Goal: Navigation & Orientation: Find specific page/section

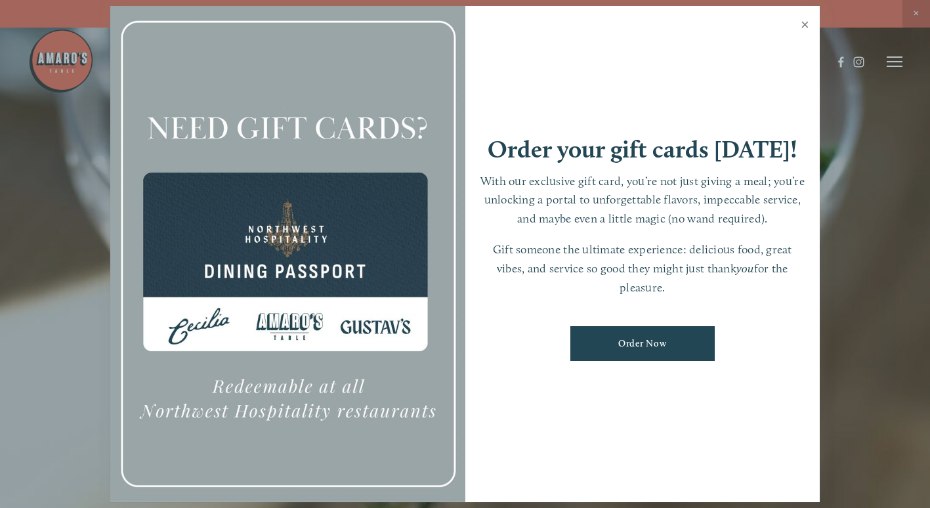
click at [804, 26] on link "Close" at bounding box center [805, 26] width 26 height 37
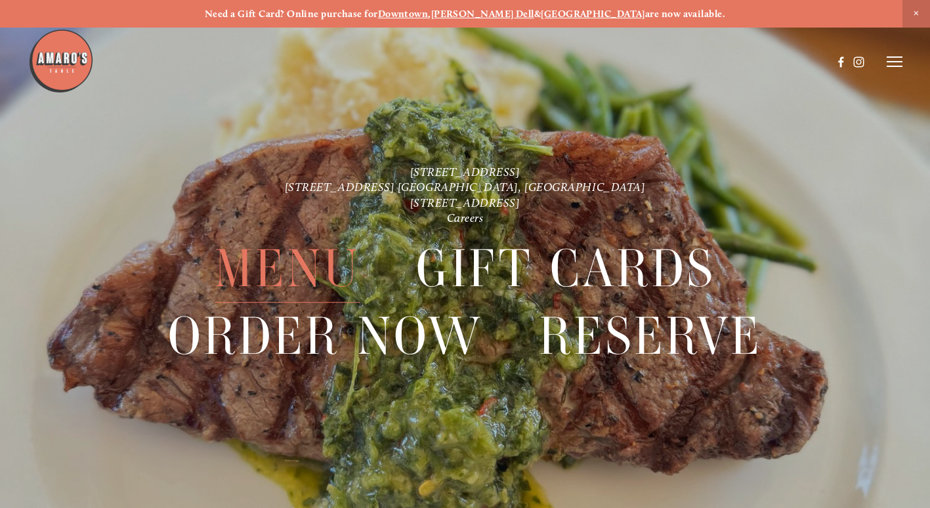
click at [299, 251] on span "Menu" at bounding box center [288, 269] width 146 height 68
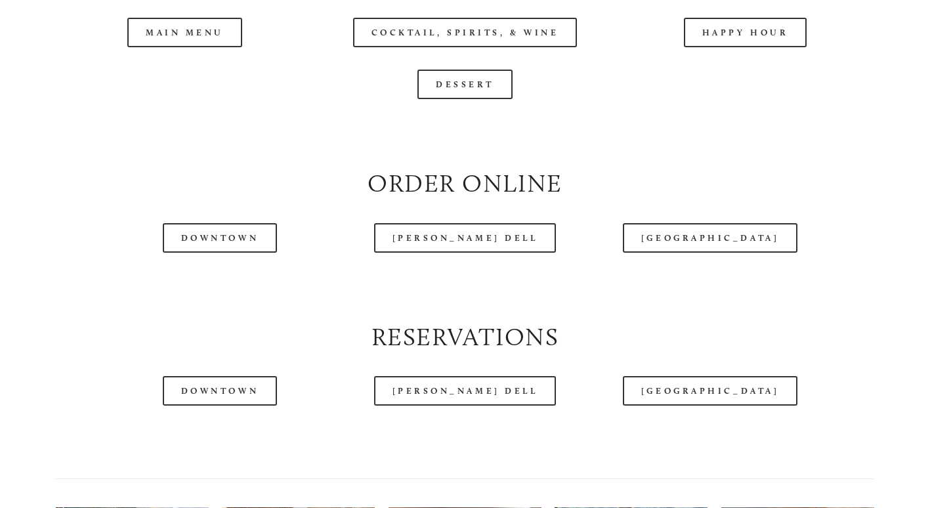
scroll to position [1378, 0]
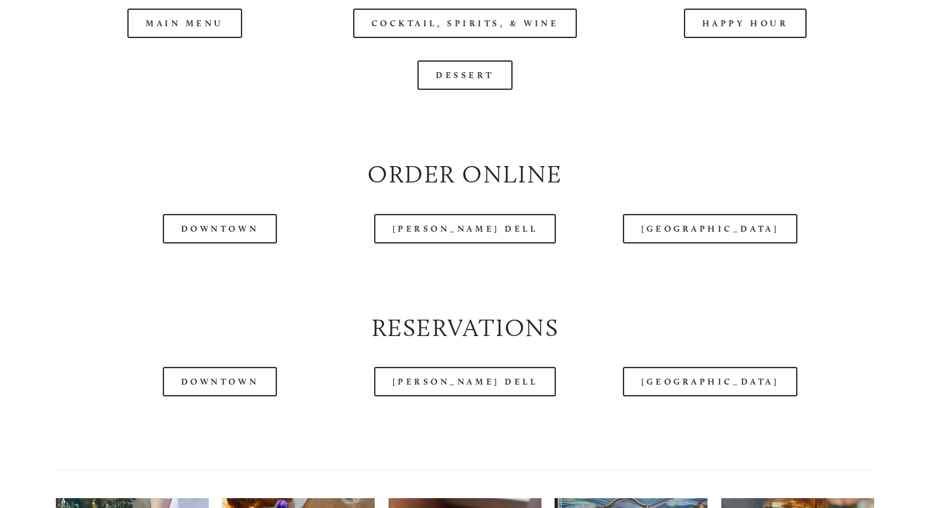
click at [181, 52] on div at bounding box center [430, 29] width 804 height 68
click at [217, 51] on div at bounding box center [430, 29] width 804 height 68
click at [733, 60] on div at bounding box center [430, 29] width 804 height 68
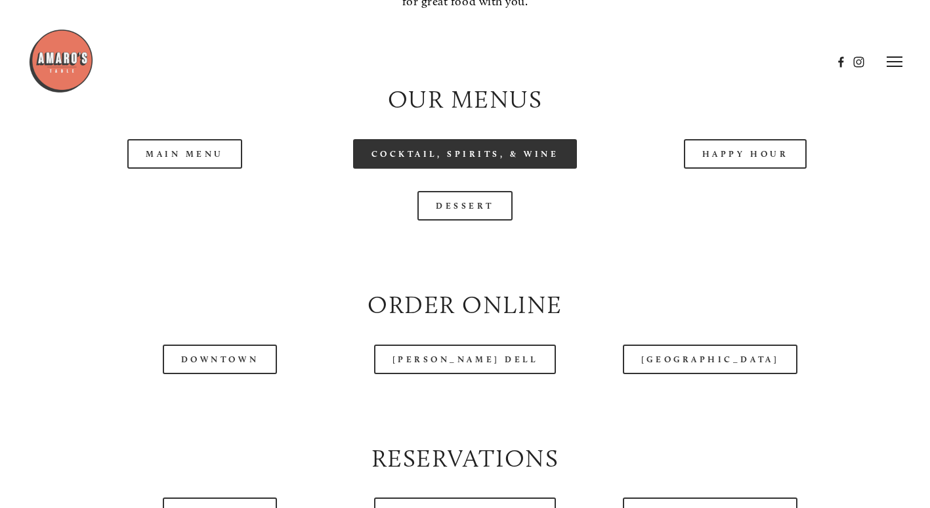
scroll to position [1247, 0]
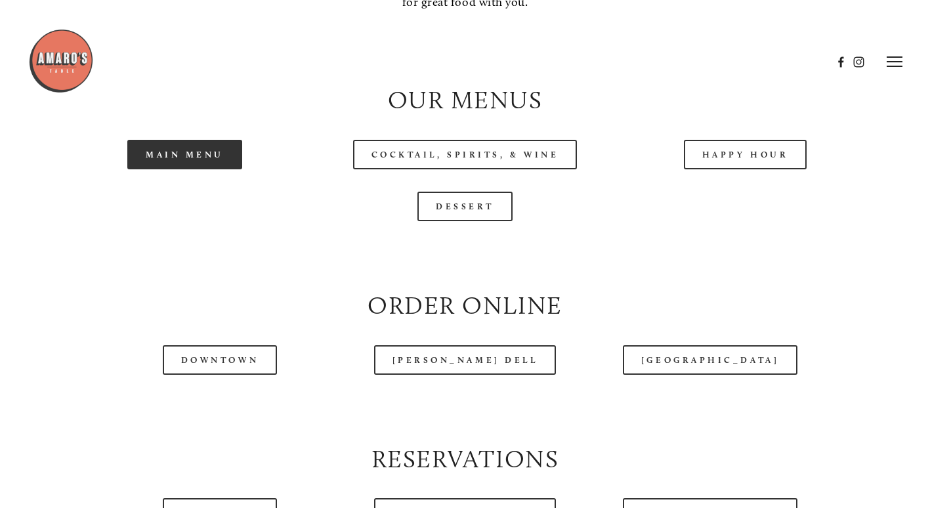
click at [171, 169] on link "Main Menu" at bounding box center [184, 155] width 115 height 30
click at [760, 180] on div "Happy Hour" at bounding box center [745, 155] width 280 height 52
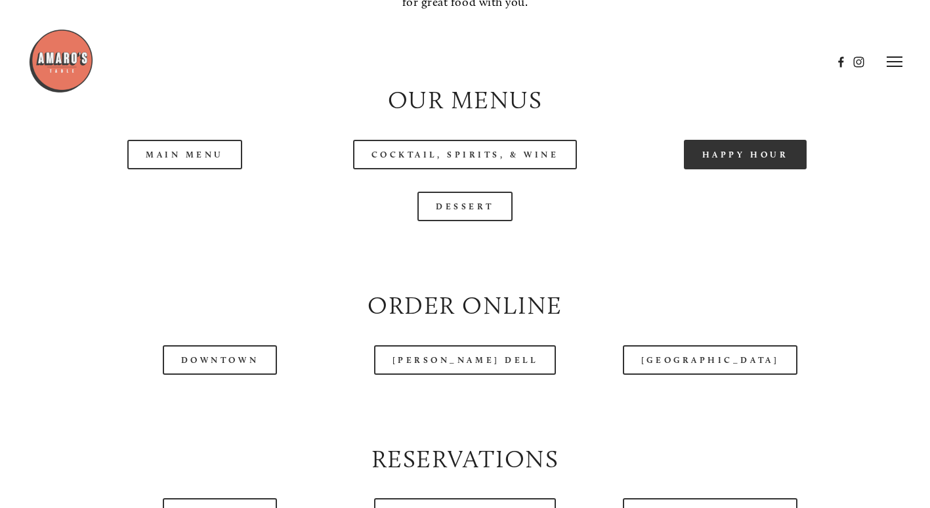
click at [760, 169] on link "Happy Hour" at bounding box center [745, 155] width 123 height 30
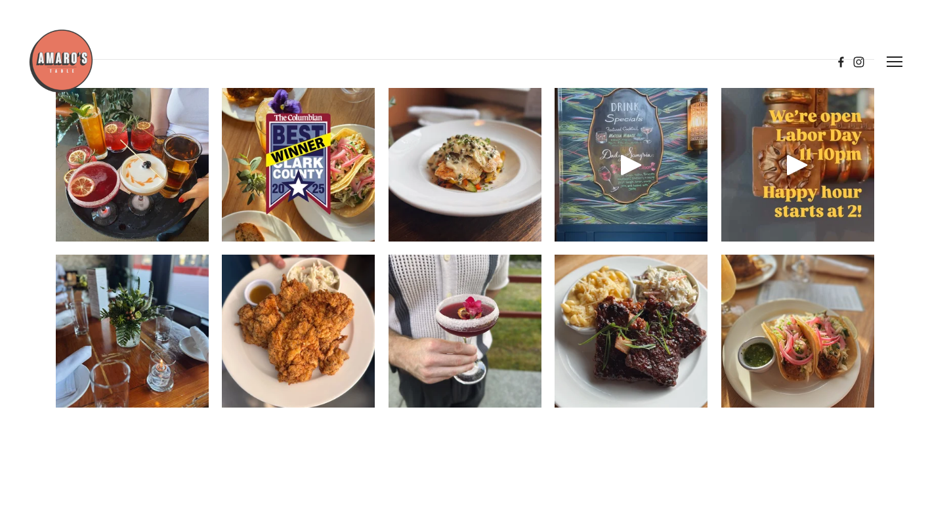
scroll to position [1772, 0]
